Goal: Use online tool/utility: Utilize a website feature to perform a specific function

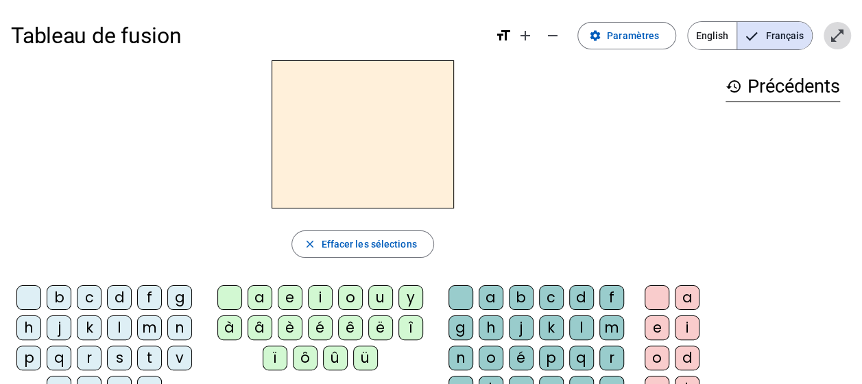
click at [845, 29] on mat-icon "open_in_full" at bounding box center [837, 35] width 16 height 16
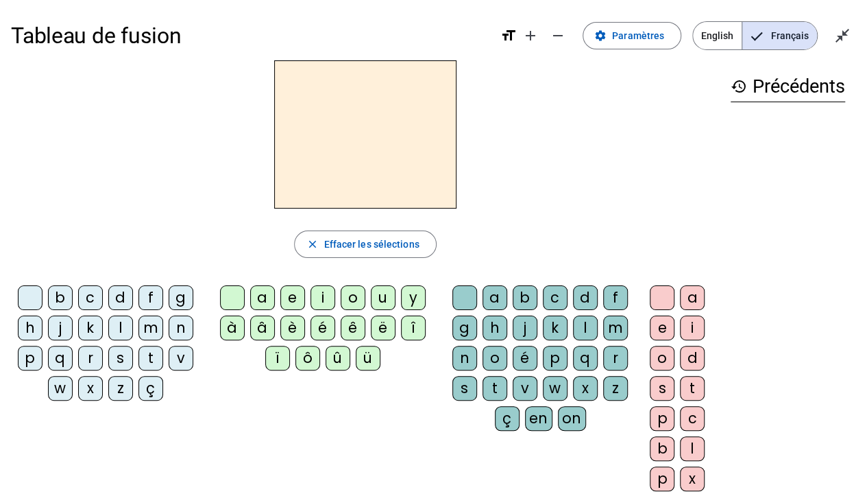
click at [151, 358] on div "t" at bounding box center [150, 358] width 25 height 25
click at [259, 302] on div "a" at bounding box center [262, 297] width 25 height 25
click at [555, 298] on div "c" at bounding box center [555, 297] width 25 height 25
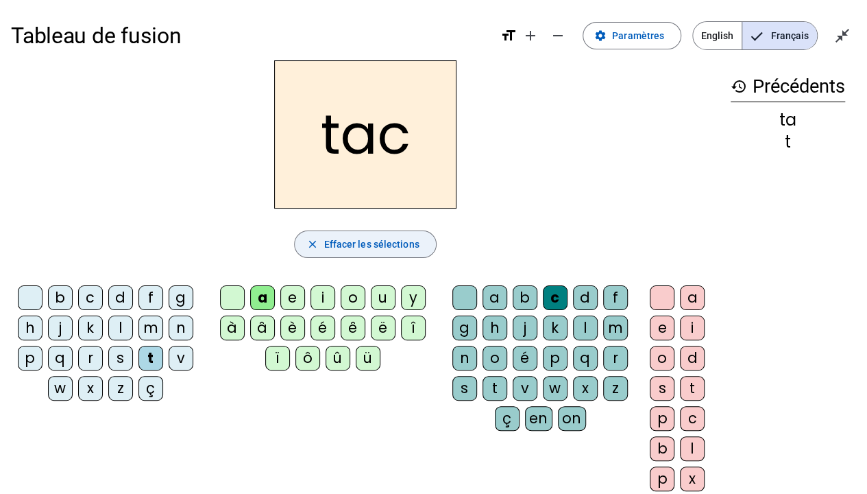
click at [402, 240] on span "Effacer les sélections" at bounding box center [371, 244] width 95 height 16
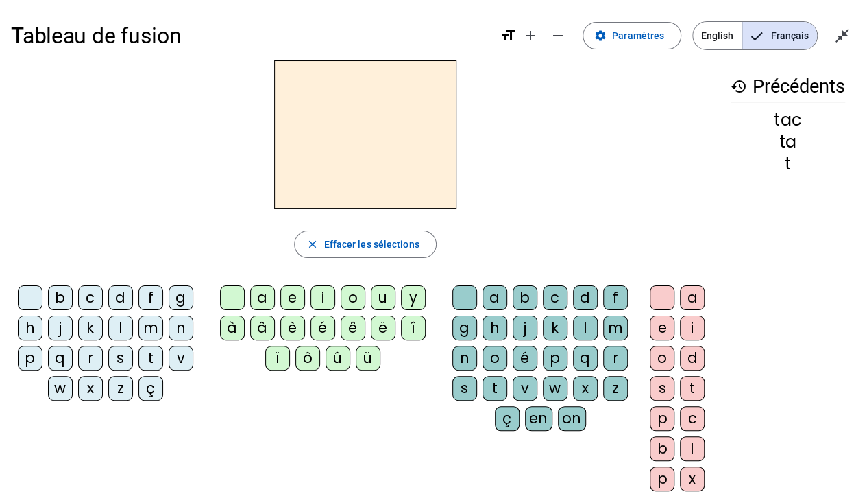
click at [149, 348] on div "t" at bounding box center [150, 358] width 25 height 25
click at [265, 298] on div "a" at bounding box center [262, 297] width 25 height 25
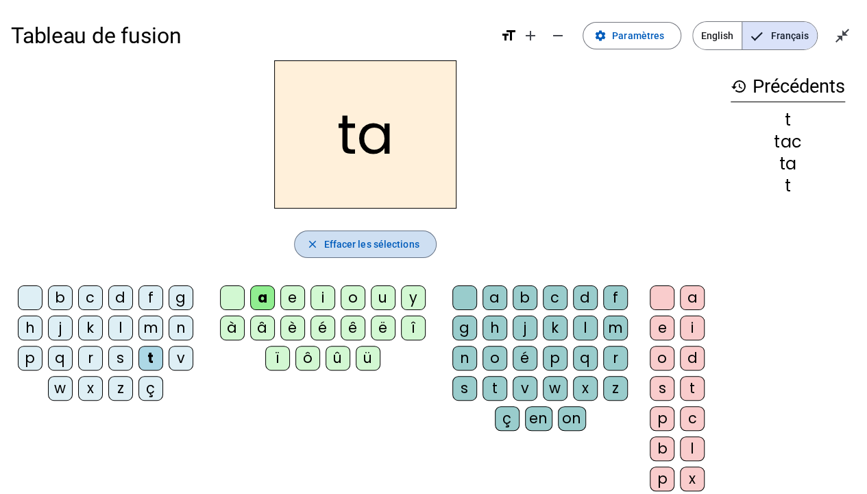
click at [413, 243] on span "Effacer les sélections" at bounding box center [371, 244] width 95 height 16
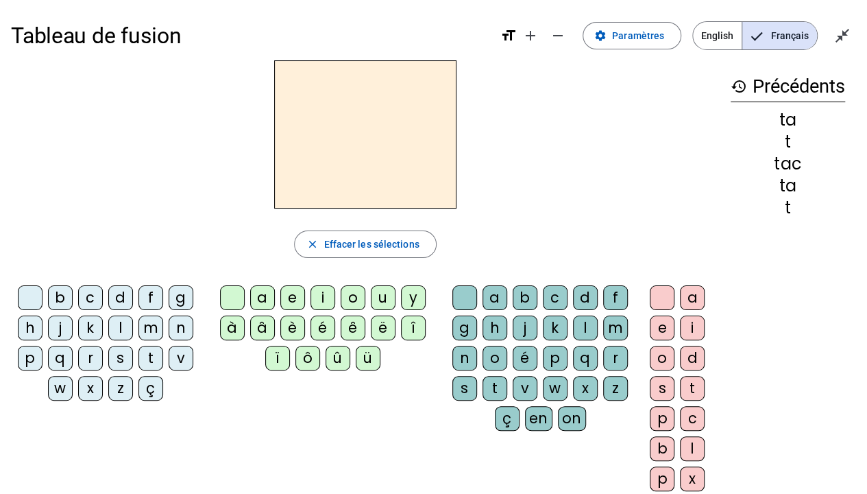
click at [145, 354] on div "t" at bounding box center [150, 358] width 25 height 25
click at [295, 293] on div "e" at bounding box center [292, 297] width 25 height 25
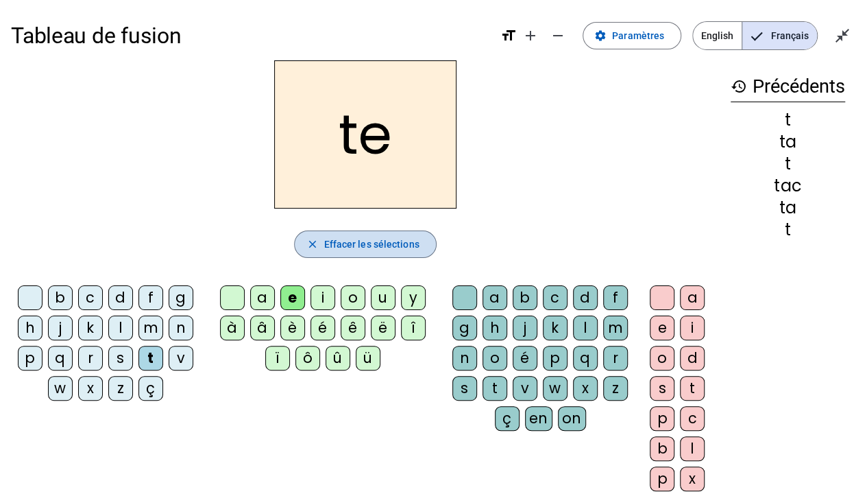
click at [404, 243] on span "Effacer les sélections" at bounding box center [371, 244] width 95 height 16
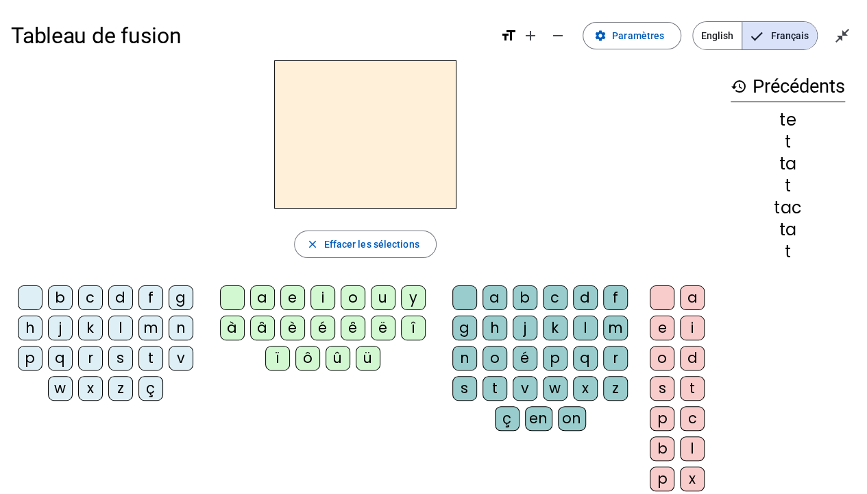
click at [59, 328] on div "j" at bounding box center [60, 327] width 25 height 25
click at [288, 298] on div "e" at bounding box center [292, 297] width 25 height 25
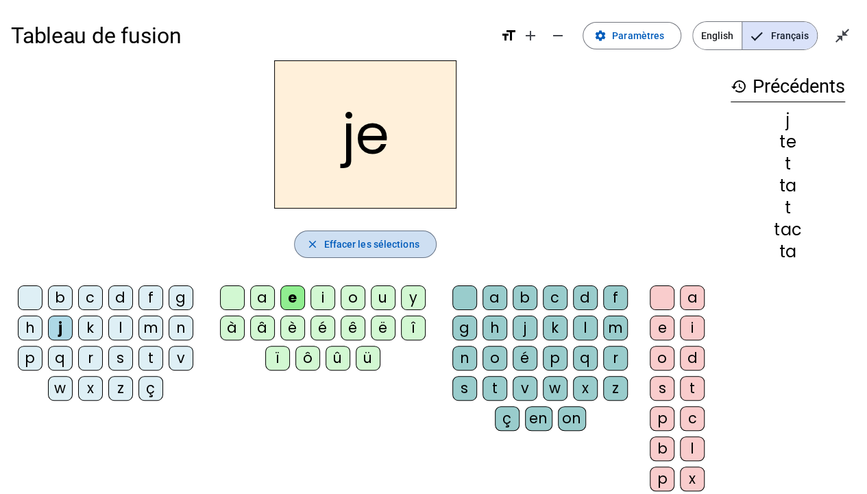
click at [380, 241] on span "Effacer les sélections" at bounding box center [371, 244] width 95 height 16
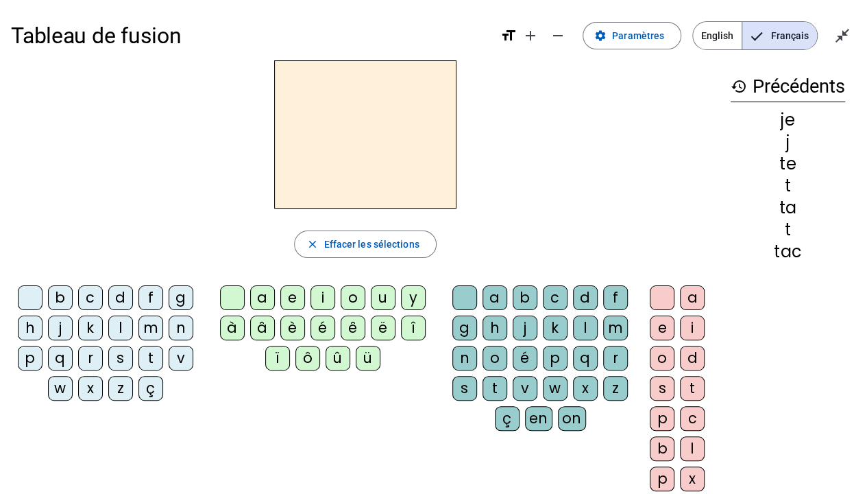
click at [112, 295] on div "d" at bounding box center [120, 297] width 25 height 25
click at [294, 293] on div "e" at bounding box center [292, 297] width 25 height 25
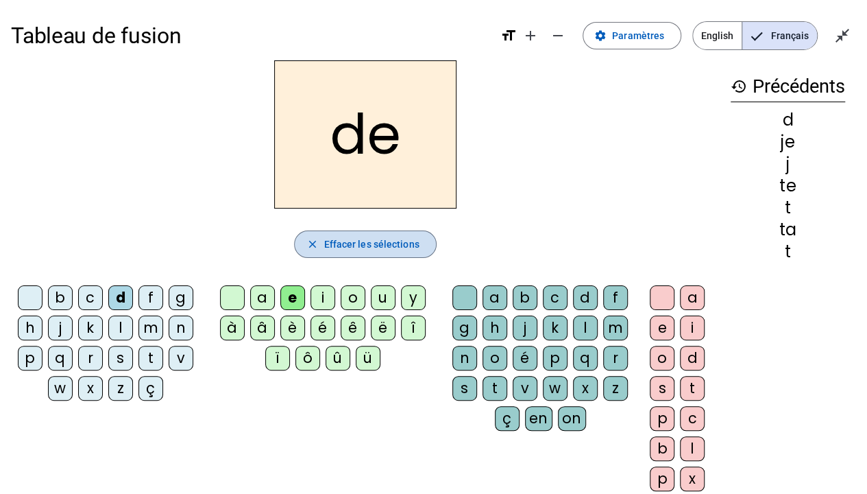
click at [393, 237] on span "Effacer les sélections" at bounding box center [371, 244] width 95 height 16
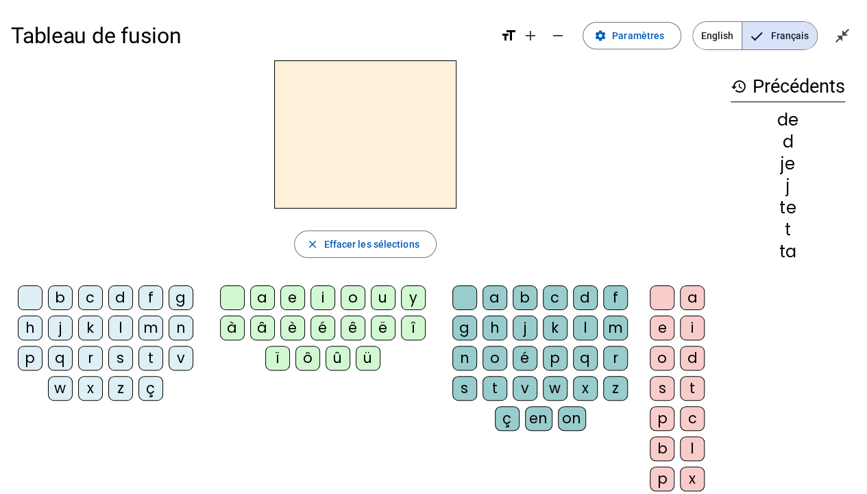
click at [160, 323] on div "m" at bounding box center [150, 327] width 25 height 25
click at [300, 298] on div "e" at bounding box center [292, 297] width 25 height 25
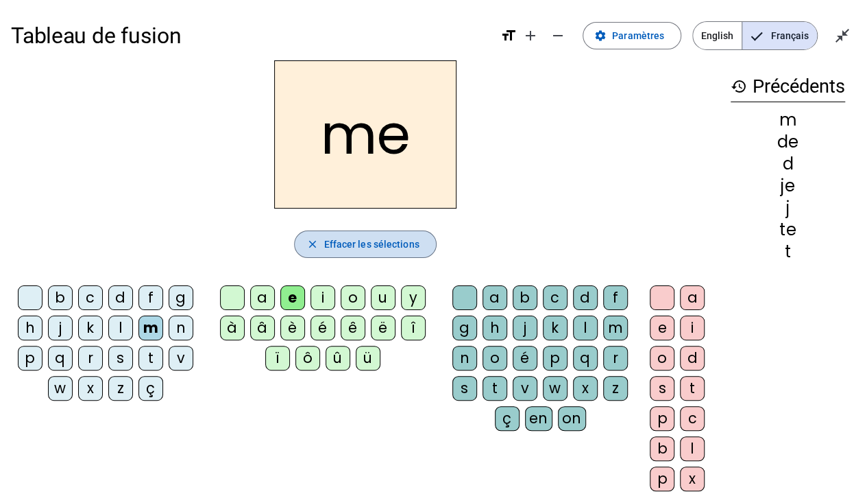
click at [392, 248] on span "Effacer les sélections" at bounding box center [371, 244] width 95 height 16
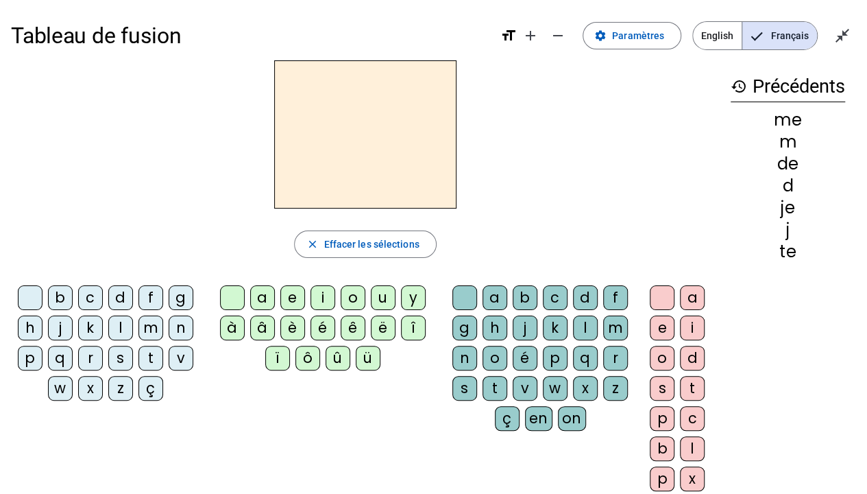
click at [143, 330] on div "m" at bounding box center [150, 327] width 25 height 25
click at [265, 292] on div "a" at bounding box center [262, 297] width 25 height 25
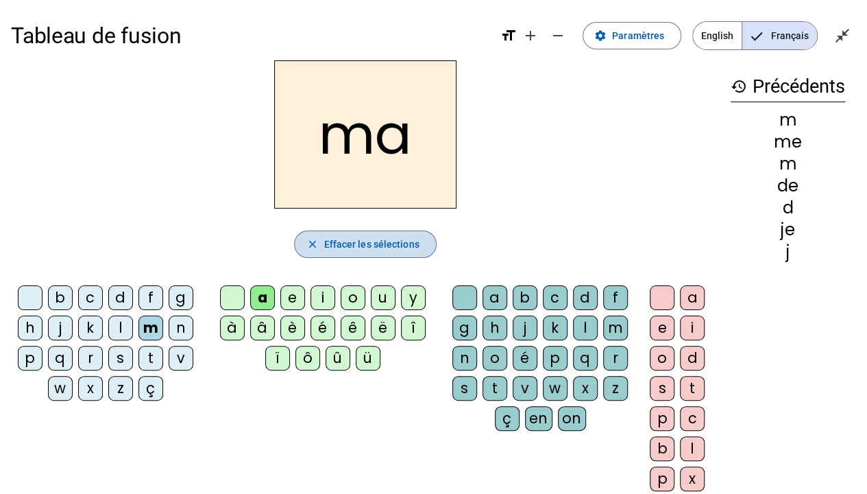
click at [334, 249] on span "Effacer les sélections" at bounding box center [371, 244] width 95 height 16
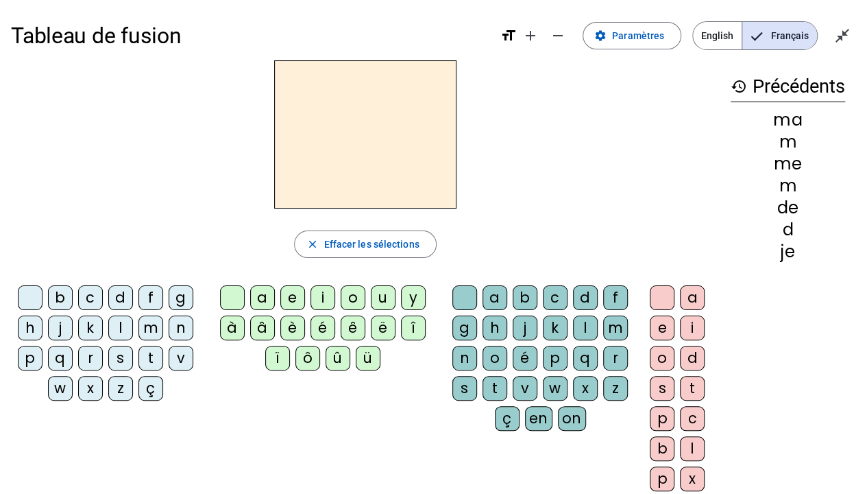
click at [120, 330] on div "l" at bounding box center [120, 327] width 25 height 25
click at [263, 282] on div "a e i o u y à â è é ê ë [PERSON_NAME] ô û ü" at bounding box center [326, 330] width 240 height 101
click at [264, 287] on div "a" at bounding box center [262, 297] width 25 height 25
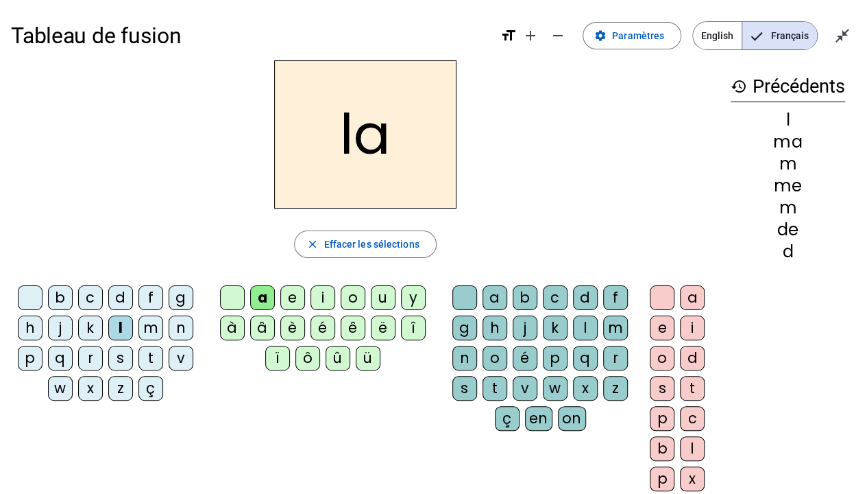
click at [561, 295] on div "c" at bounding box center [555, 297] width 25 height 25
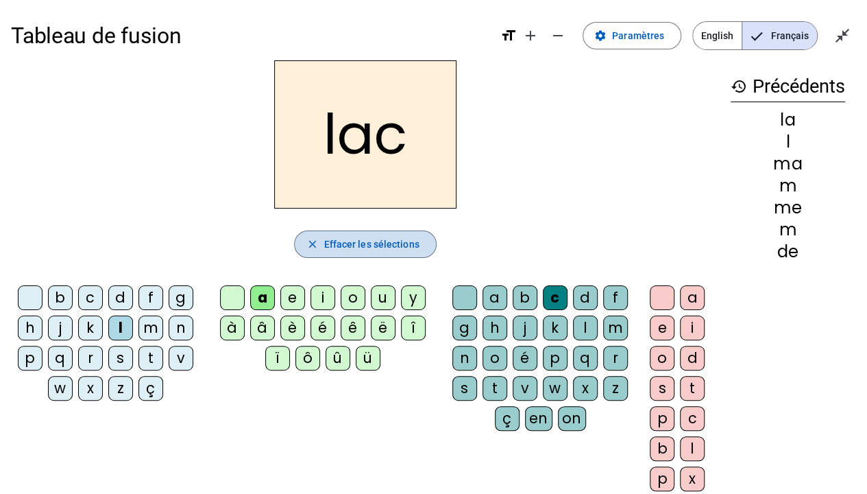
click at [378, 236] on span "Effacer les sélections" at bounding box center [371, 244] width 95 height 16
